Goal: Information Seeking & Learning: Learn about a topic

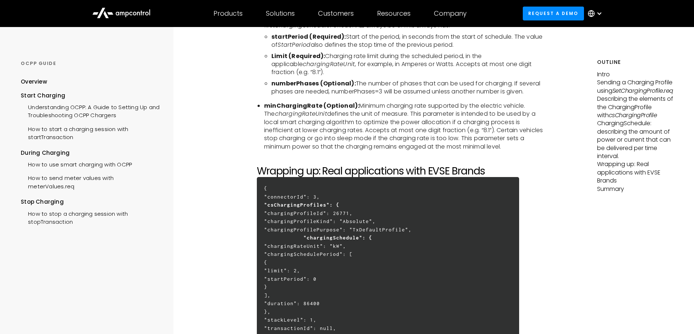
scroll to position [1903, 0]
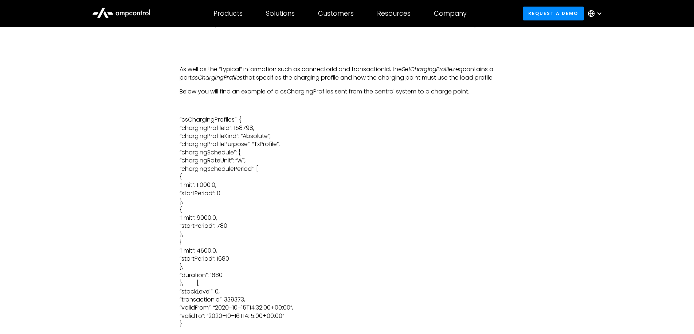
scroll to position [2034, 0]
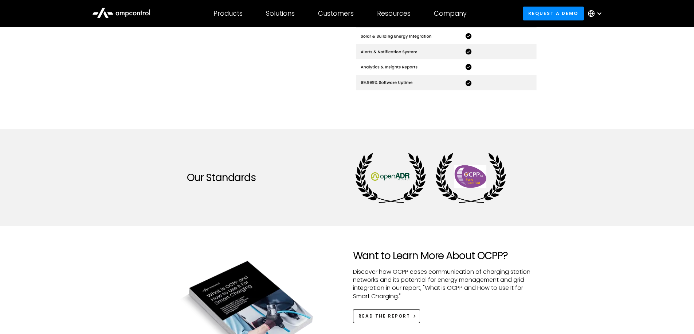
scroll to position [459, 0]
